Goal: Obtain resource: Download file/media

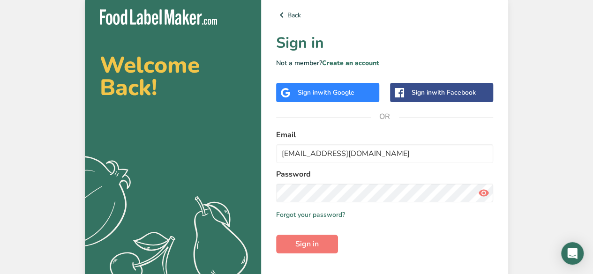
type input "[EMAIL_ADDRESS][DOMAIN_NAME]"
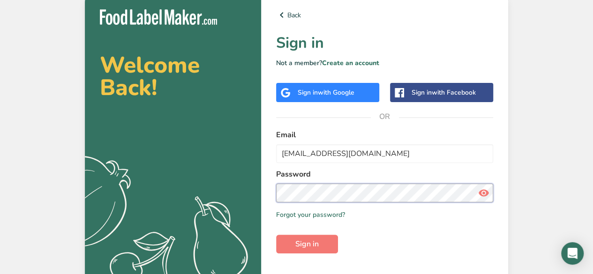
click at [276, 235] on button "Sign in" at bounding box center [307, 244] width 62 height 19
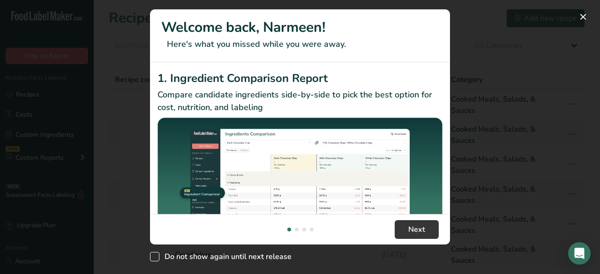
click at [160, 253] on span "Do not show again until next release" at bounding box center [225, 256] width 132 height 9
click at [156, 254] on input "Do not show again until next release" at bounding box center [153, 257] width 6 height 6
checkbox input "true"
click at [580, 18] on button "New Features" at bounding box center [583, 16] width 15 height 15
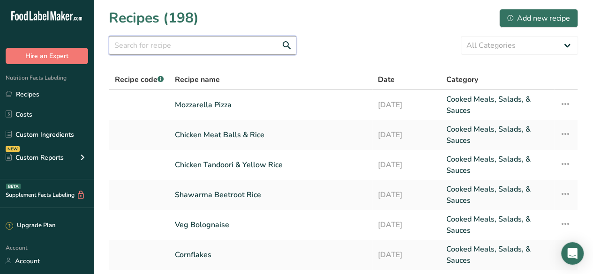
click at [156, 39] on input "text" at bounding box center [203, 45] width 188 height 19
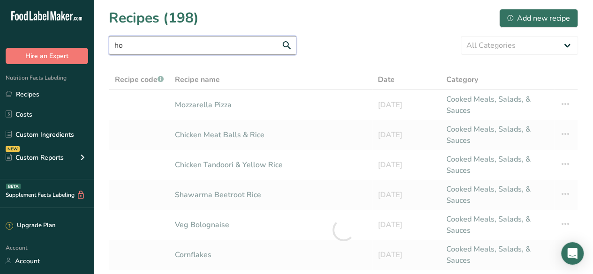
type input "h"
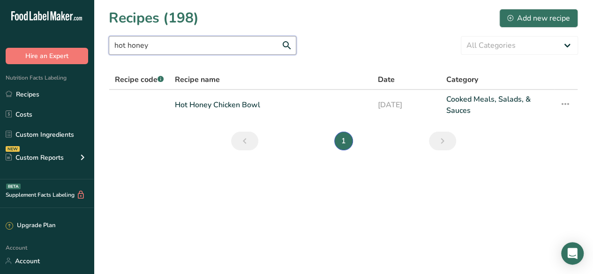
type input "hot honey"
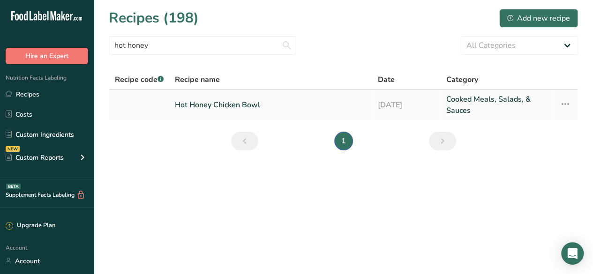
click at [238, 101] on link "Hot Honey Chicken Bowl" at bounding box center [270, 105] width 191 height 23
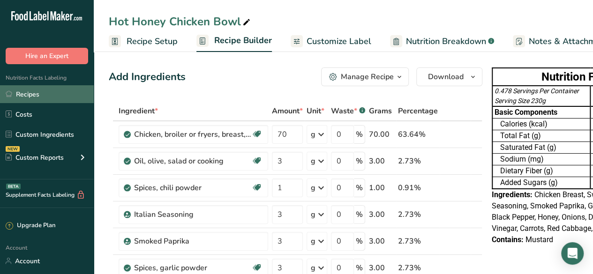
click at [41, 86] on link "Recipes" at bounding box center [47, 94] width 94 height 18
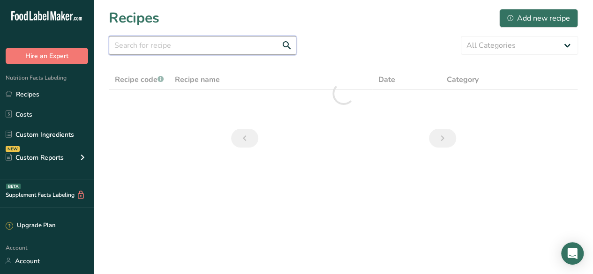
click at [216, 45] on input "text" at bounding box center [203, 45] width 188 height 19
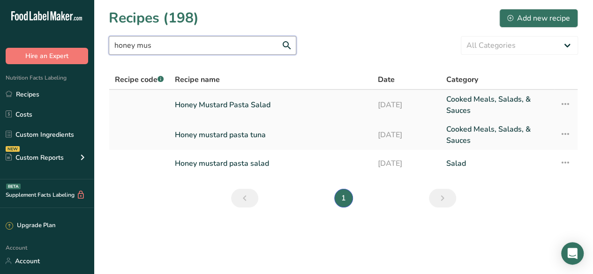
type input "honey mus"
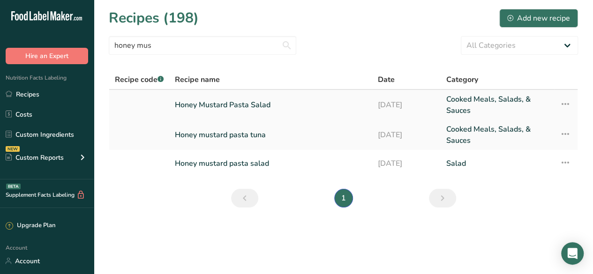
click at [216, 102] on link "Honey Mustard Pasta Salad" at bounding box center [270, 105] width 191 height 23
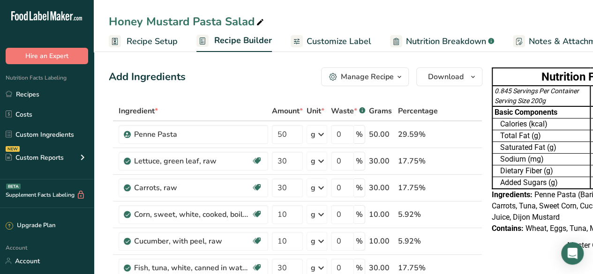
click at [334, 32] on link "Customize Label" at bounding box center [331, 41] width 81 height 21
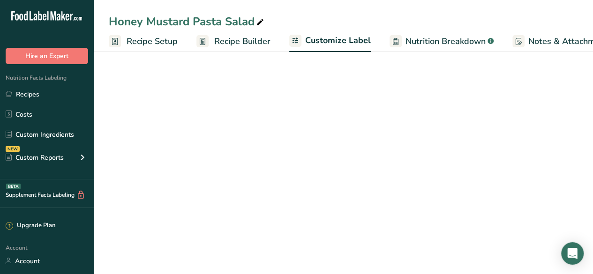
scroll to position [0, 128]
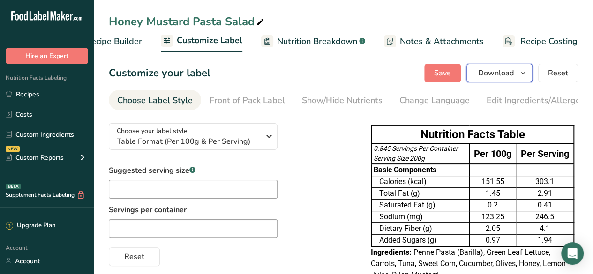
click at [522, 70] on icon "button" at bounding box center [523, 74] width 8 height 12
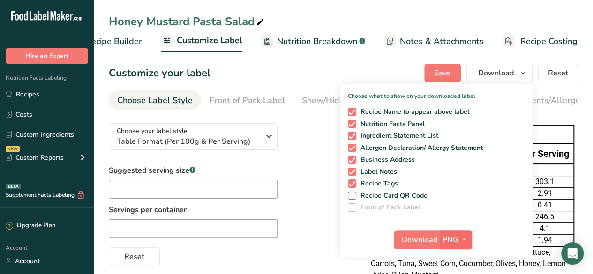
click at [464, 235] on icon "button" at bounding box center [464, 240] width 8 height 12
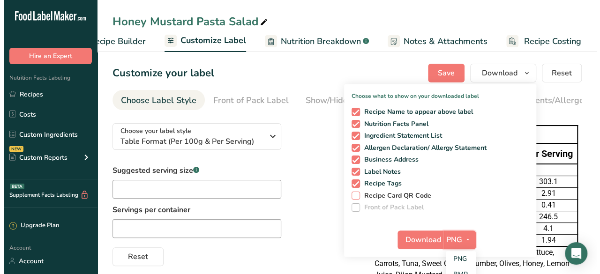
scroll to position [71, 0]
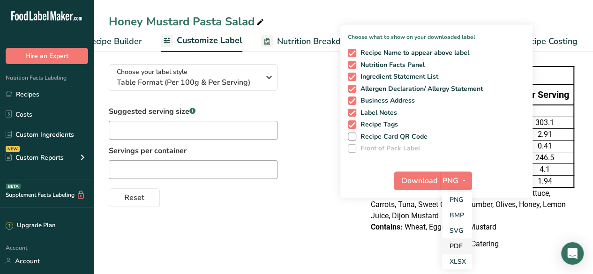
click at [453, 239] on link "PDF" at bounding box center [457, 246] width 30 height 15
click at [421, 175] on span "Download" at bounding box center [420, 180] width 36 height 11
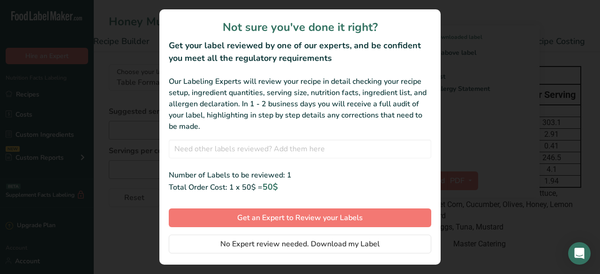
scroll to position [19, 0]
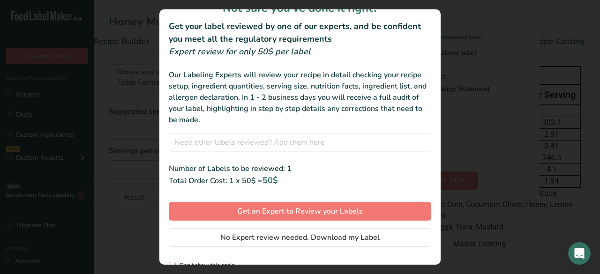
click at [208, 262] on span "Don't show this again" at bounding box center [205, 265] width 59 height 7
click at [175, 263] on input "Don't show this again" at bounding box center [172, 266] width 6 height 6
checkbox input "true"
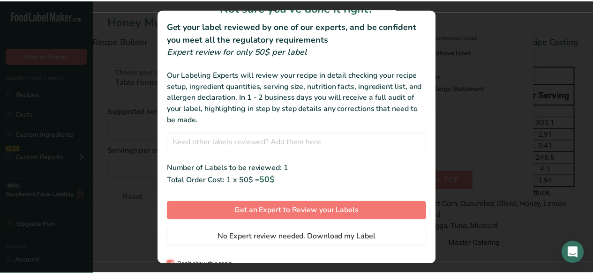
scroll to position [22, 0]
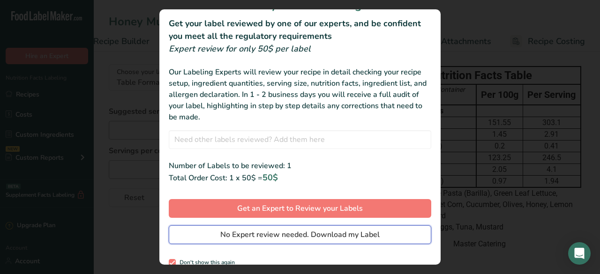
click at [232, 235] on span "No Expert review needed. Download my Label" at bounding box center [299, 234] width 159 height 11
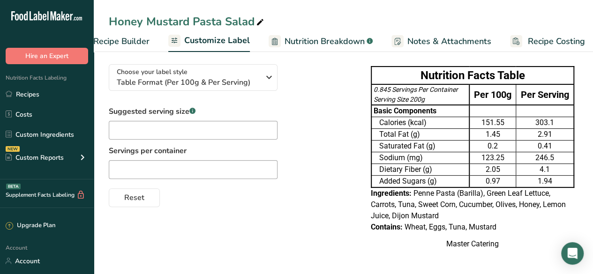
scroll to position [0, 0]
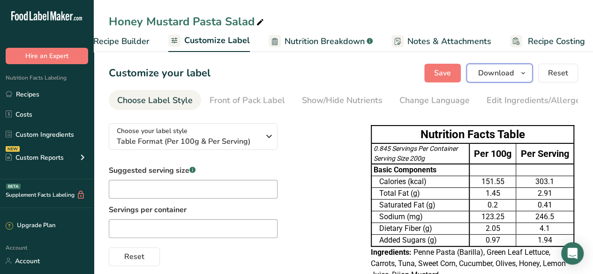
click at [528, 75] on span "button" at bounding box center [523, 73] width 11 height 11
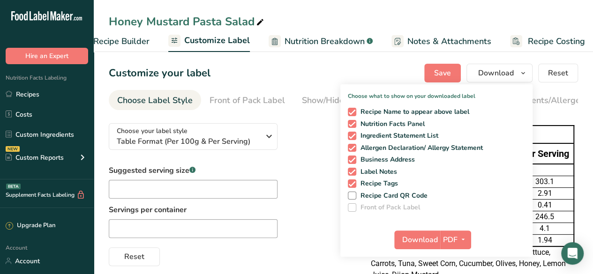
click at [329, 71] on div "Customize your label Save Download Choose what to show on your downloaded label…" at bounding box center [343, 73] width 469 height 19
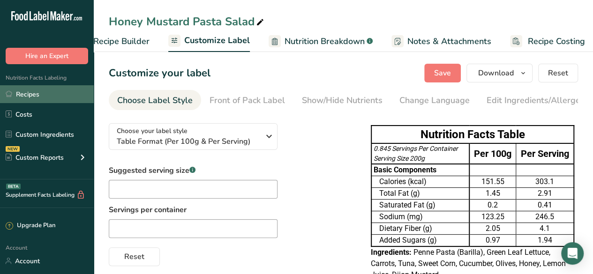
click at [45, 89] on link "Recipes" at bounding box center [47, 94] width 94 height 18
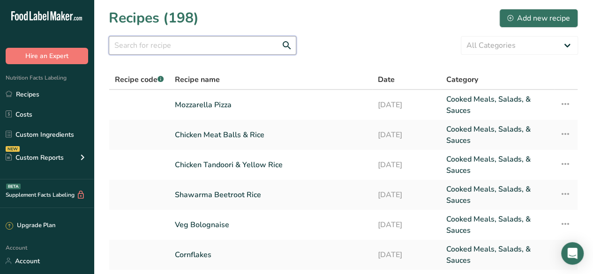
click at [158, 44] on input "text" at bounding box center [203, 45] width 188 height 19
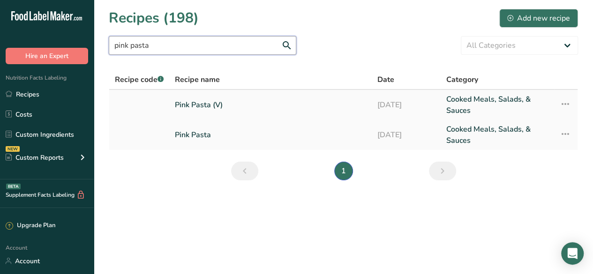
type input "pink pasta"
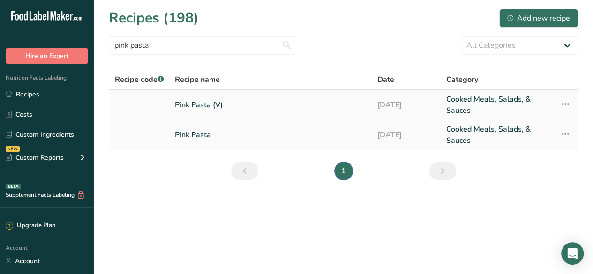
click at [203, 109] on link "Pink Pasta (V)" at bounding box center [270, 105] width 191 height 23
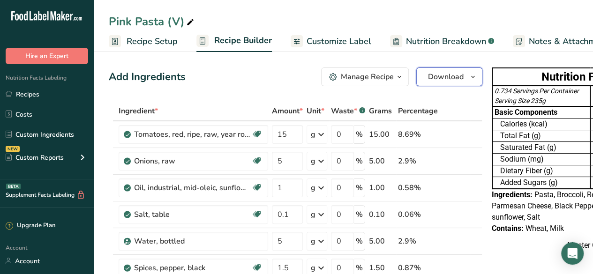
click at [472, 80] on icon "button" at bounding box center [473, 77] width 8 height 12
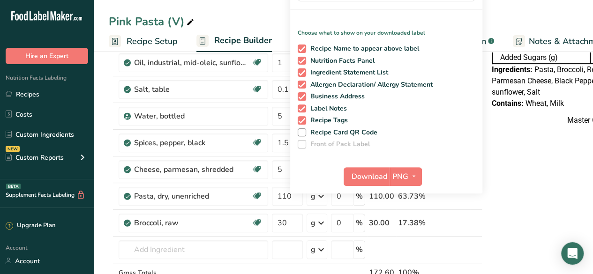
scroll to position [126, 0]
click at [408, 178] on span "button" at bounding box center [413, 176] width 11 height 11
click at [402, 239] on link "PDF" at bounding box center [407, 241] width 30 height 15
click at [365, 177] on span "Download" at bounding box center [370, 176] width 36 height 11
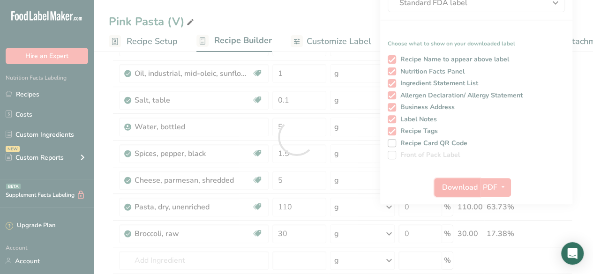
scroll to position [0, 0]
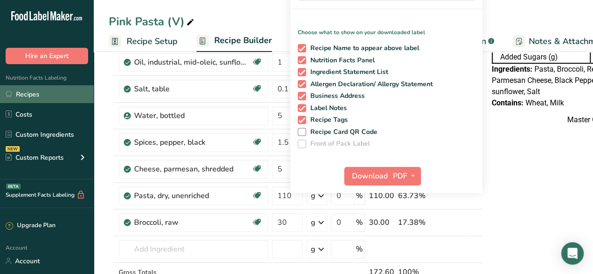
click at [23, 95] on link "Recipes" at bounding box center [47, 94] width 94 height 18
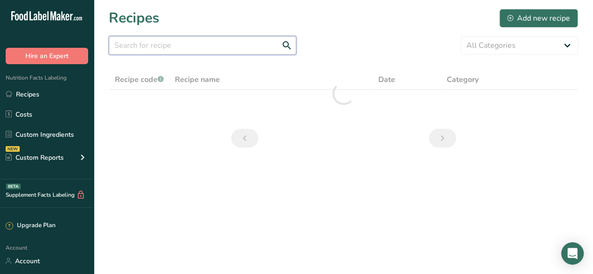
click at [158, 40] on input "text" at bounding box center [203, 45] width 188 height 19
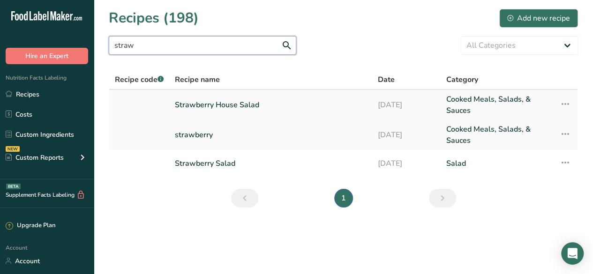
type input "straw"
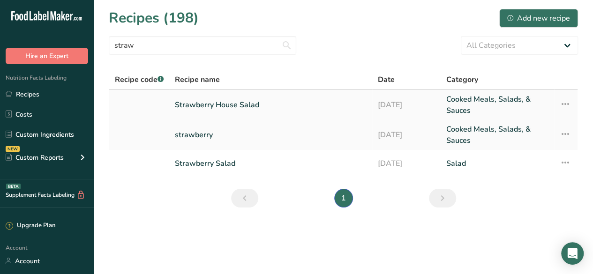
click at [203, 104] on link "Strawberry House Salad" at bounding box center [271, 105] width 192 height 23
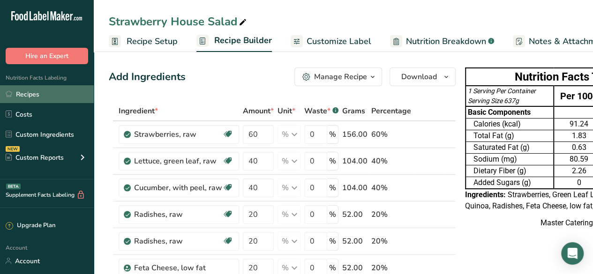
click at [55, 91] on link "Recipes" at bounding box center [47, 94] width 94 height 18
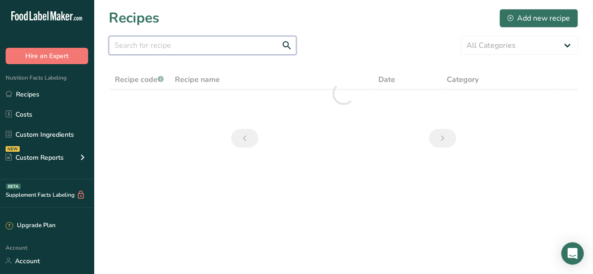
click at [160, 45] on input "text" at bounding box center [203, 45] width 188 height 19
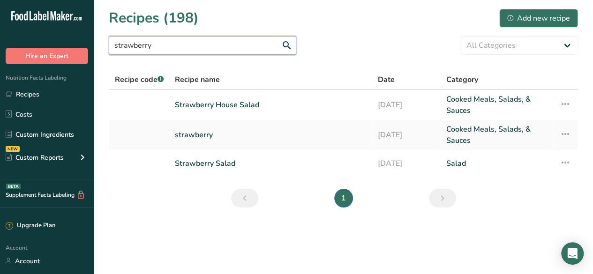
type input "strawberry"
